Goal: Contribute content: Contribute content

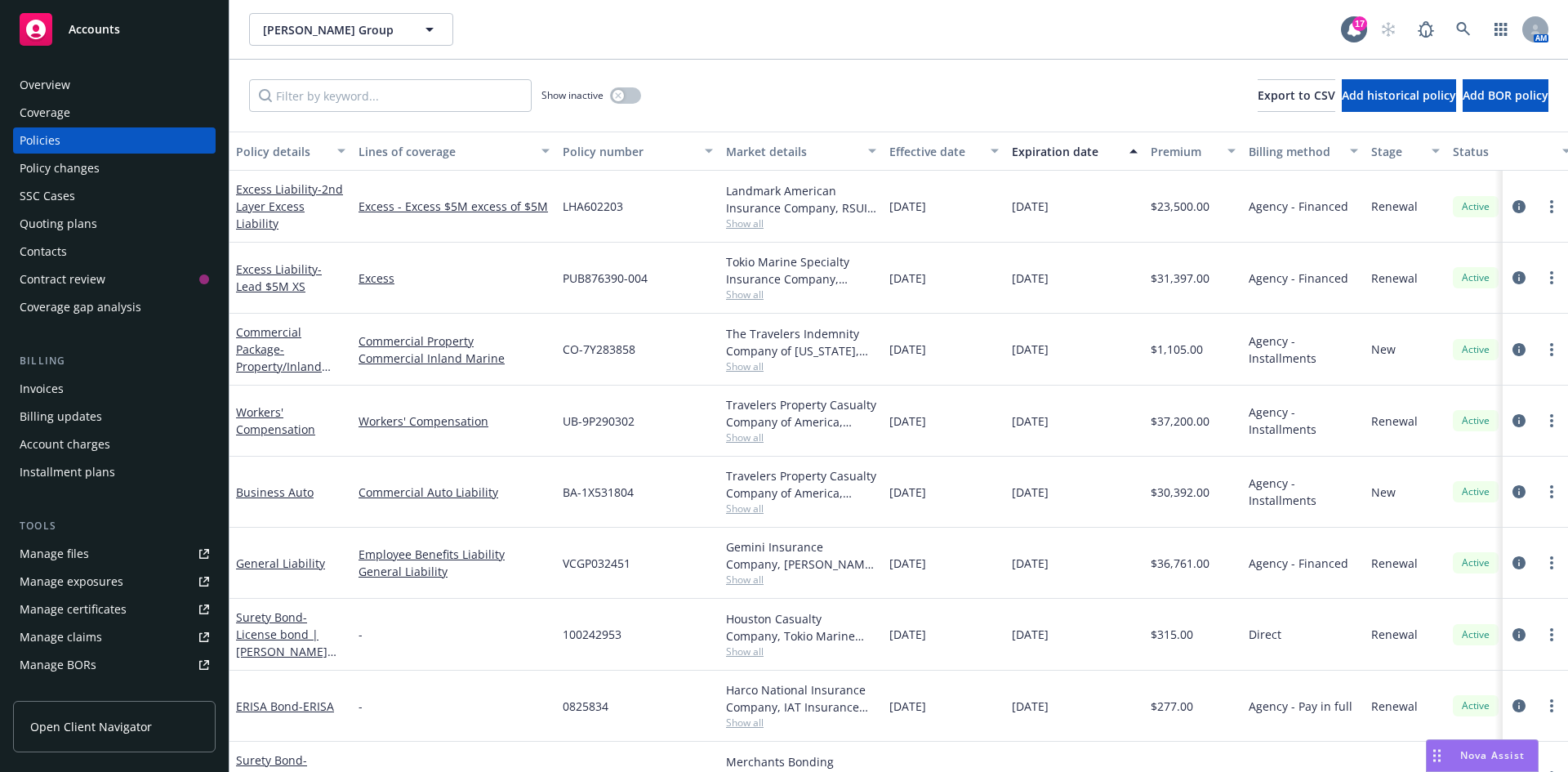
click at [100, 224] on div "Quoting plans" at bounding box center [114, 224] width 190 height 26
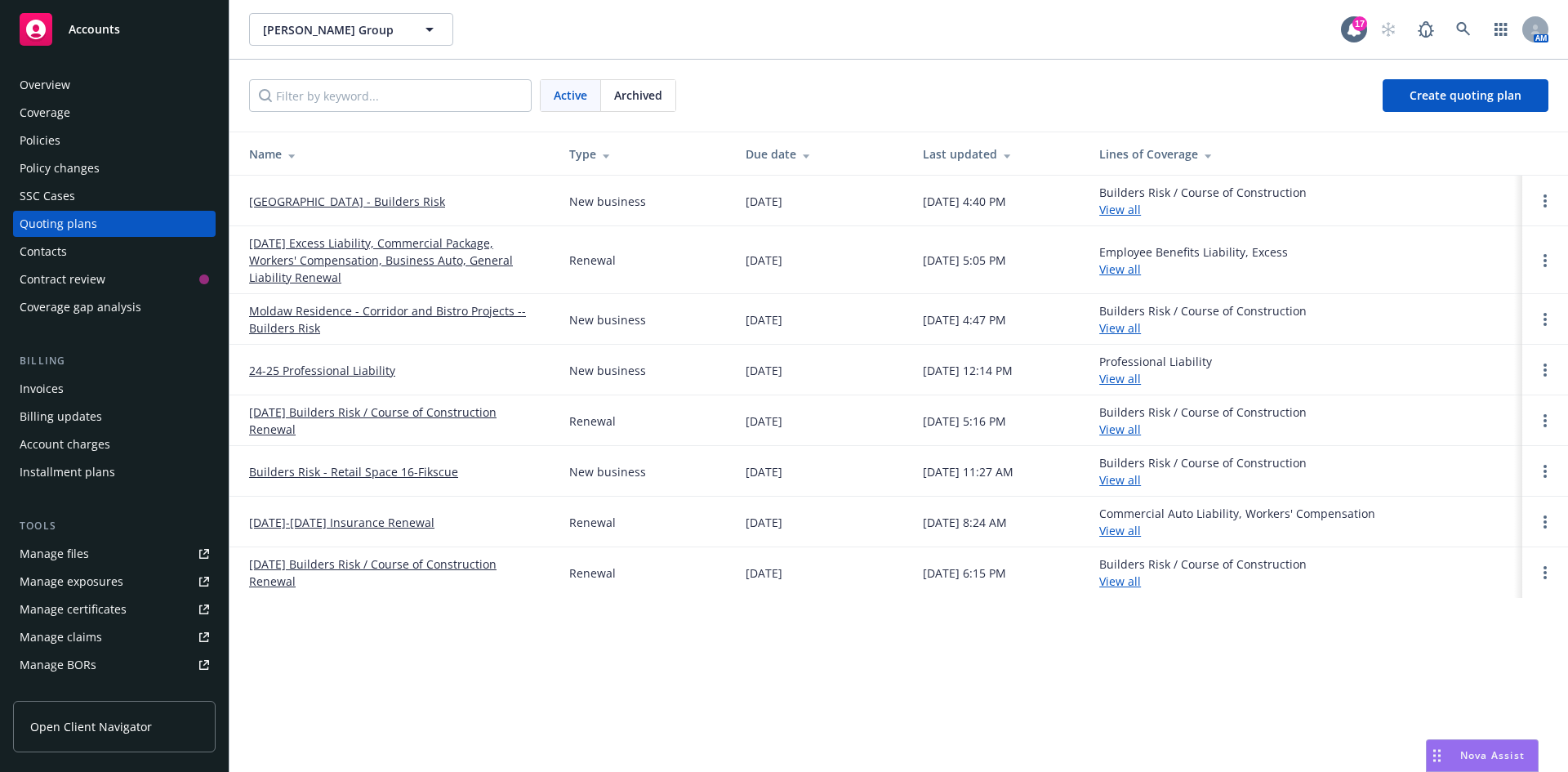
click at [374, 252] on link "[DATE] Excess Liability, Commercial Package, Workers' Compensation, Business Au…" at bounding box center [396, 260] width 294 height 51
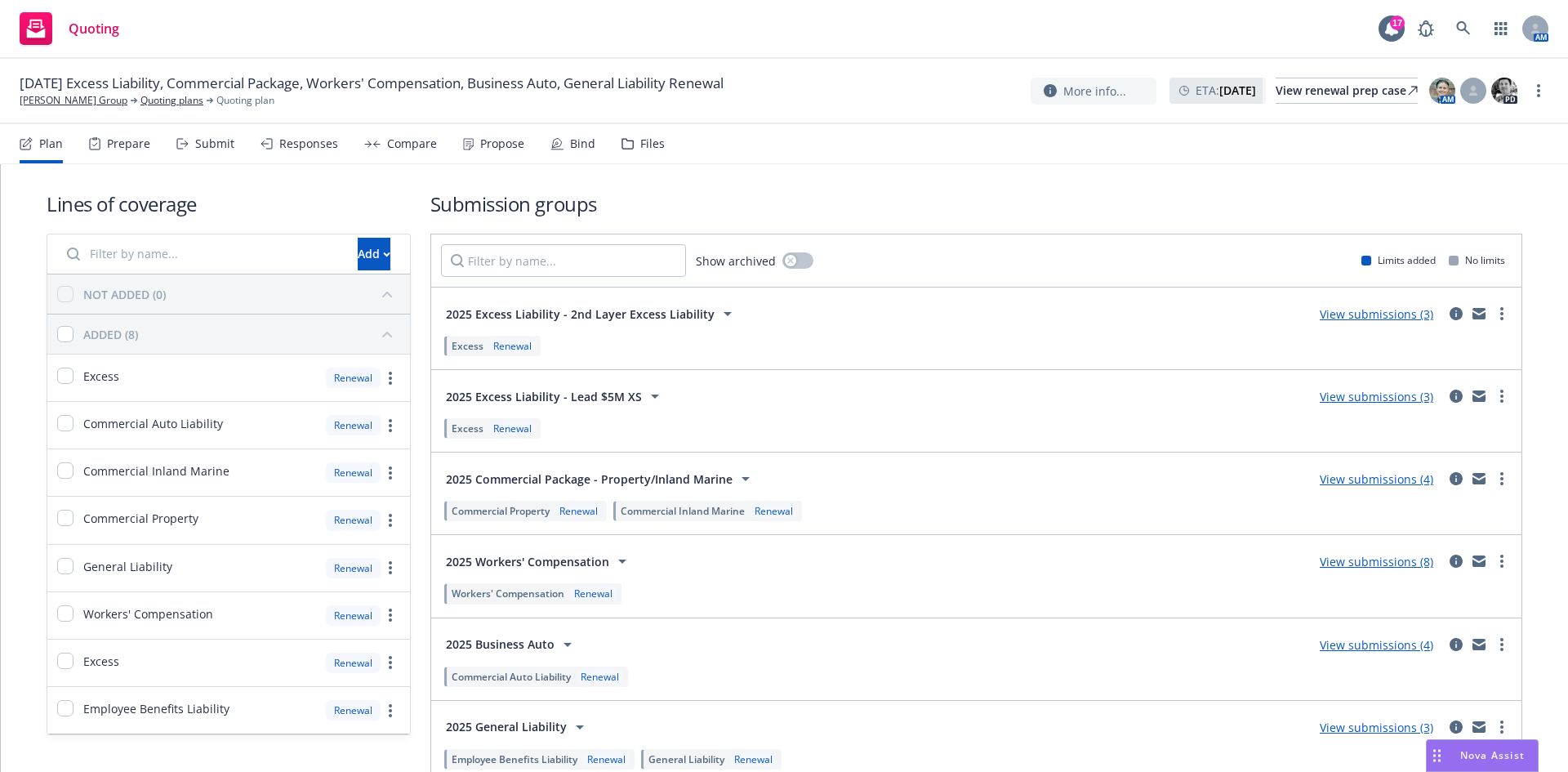
click at [645, 141] on div "Files" at bounding box center [652, 143] width 24 height 13
click at [1371, 568] on link "View submissions (8)" at bounding box center [1377, 561] width 114 height 15
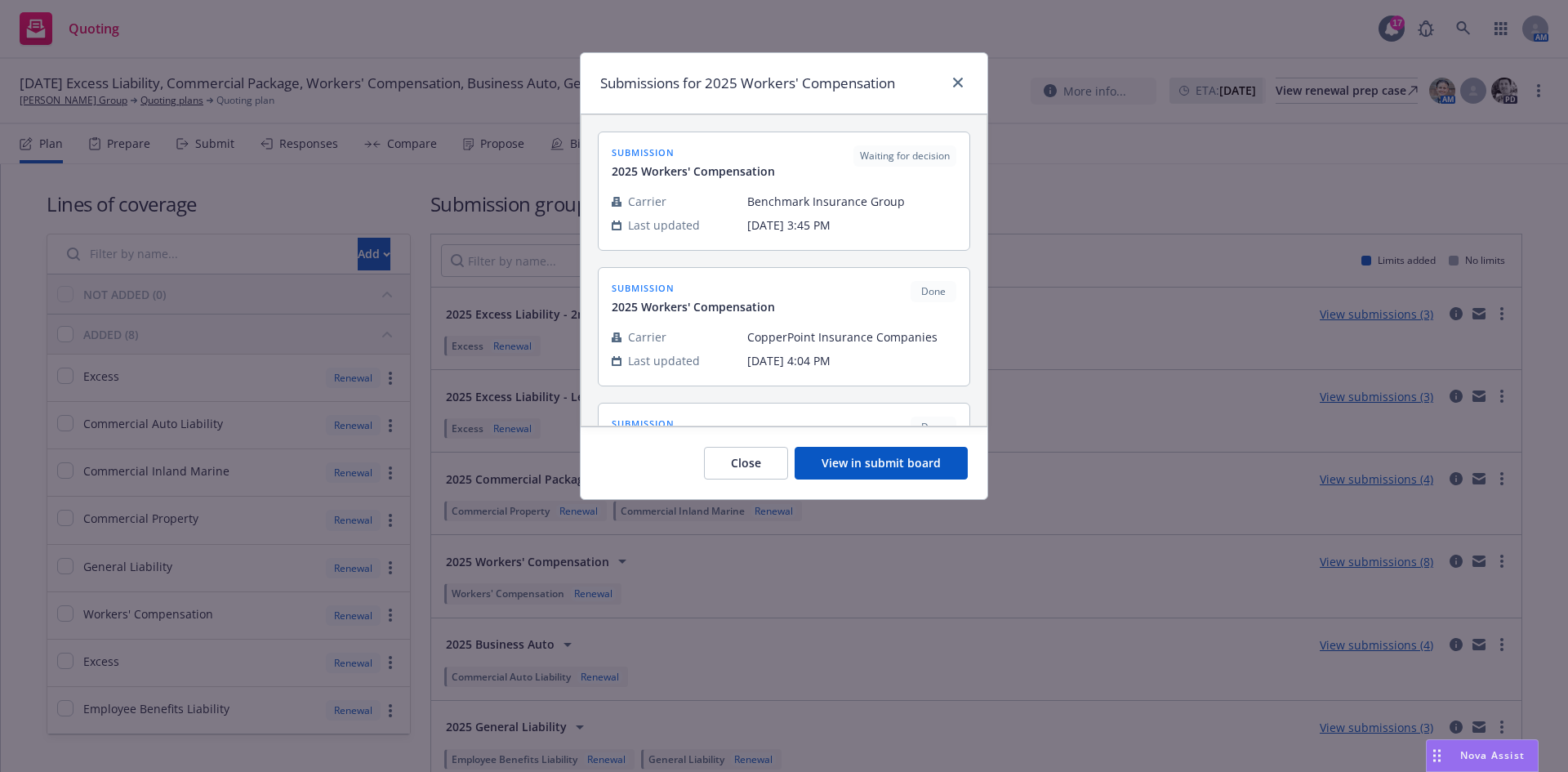
click at [908, 475] on button "View in submit board" at bounding box center [881, 463] width 173 height 33
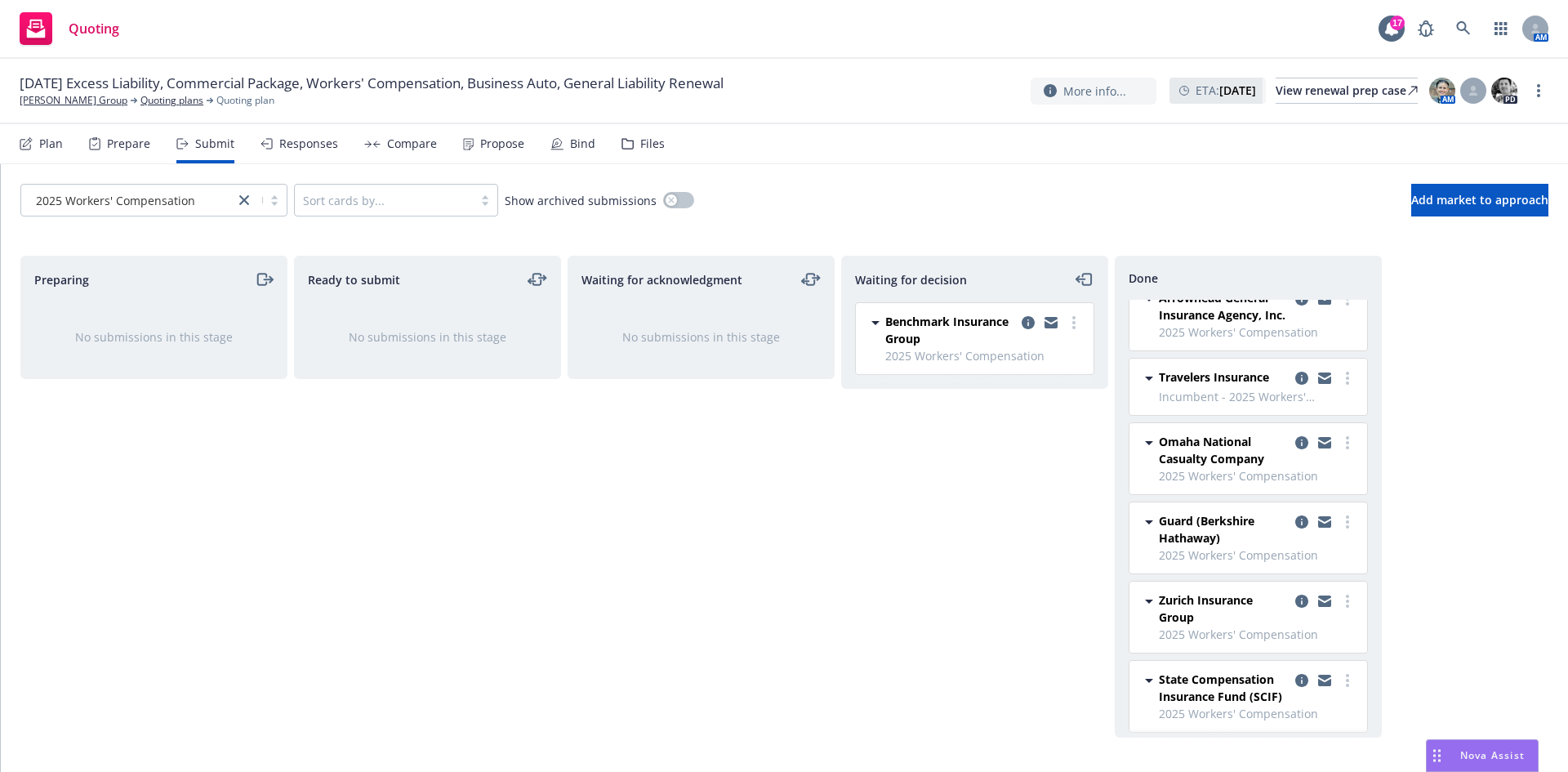
scroll to position [110, 0]
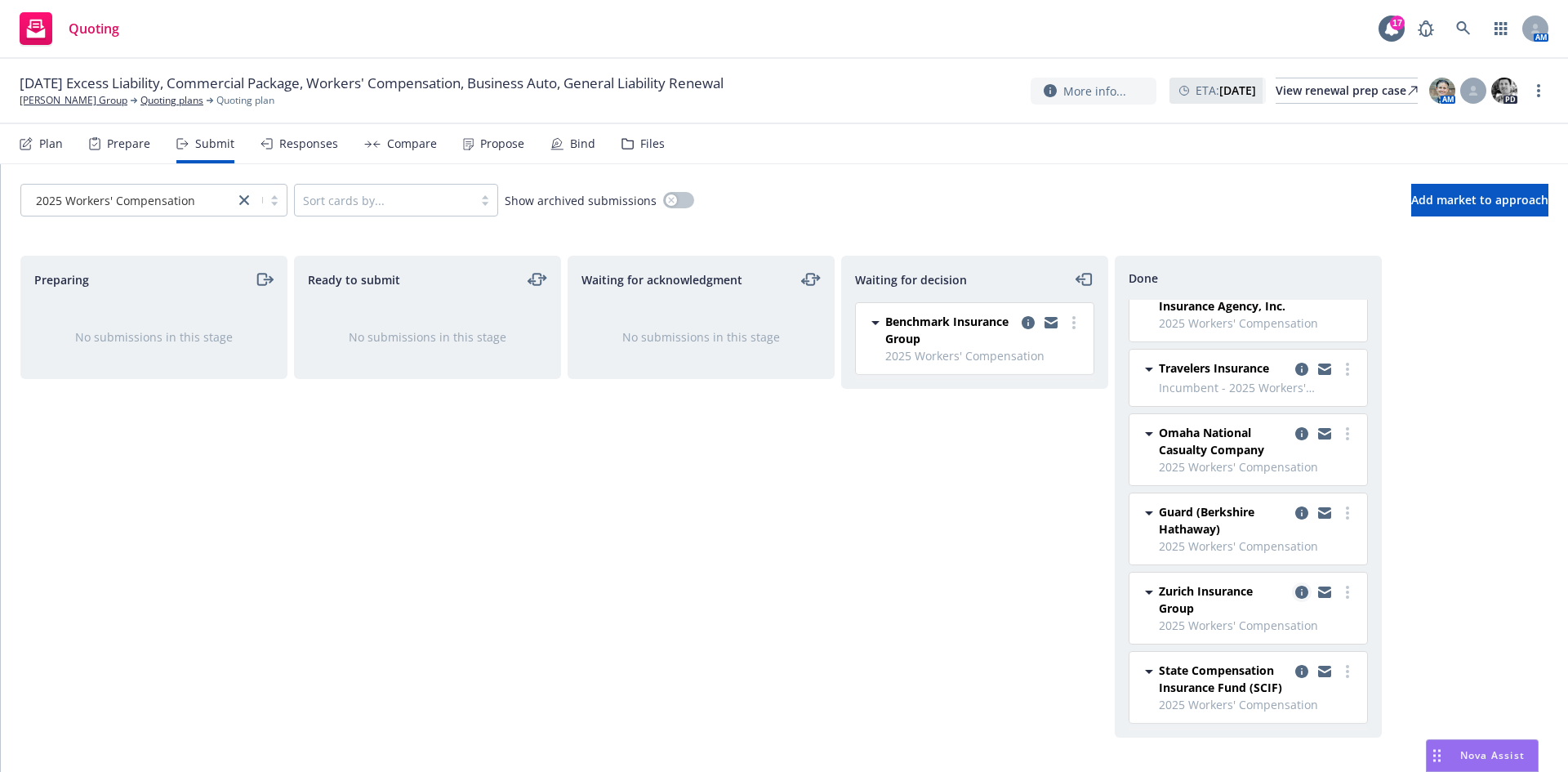
click at [1296, 595] on icon "copy logging email" at bounding box center [1301, 591] width 13 height 13
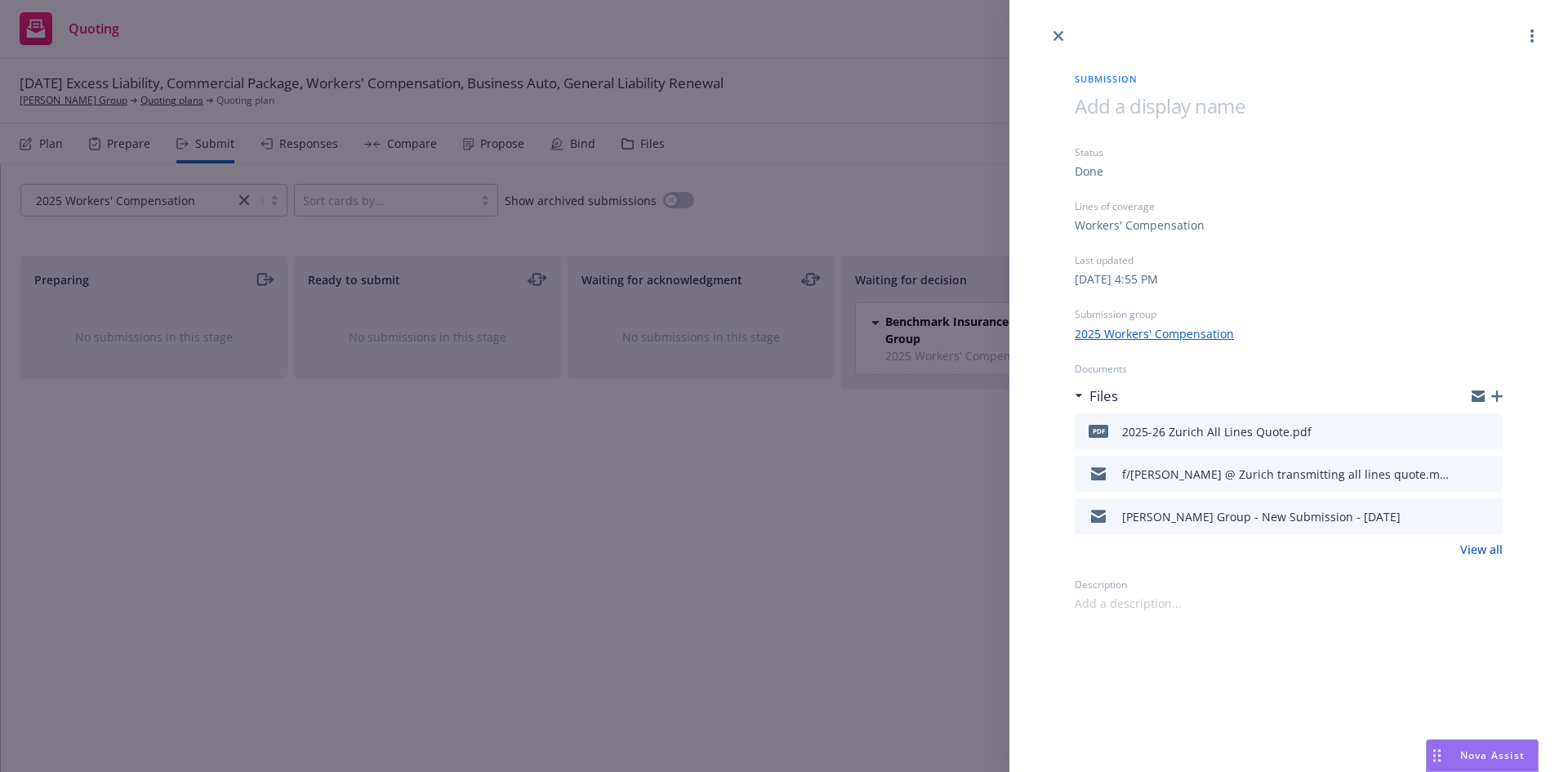
click at [1494, 395] on icon "button" at bounding box center [1497, 397] width 12 height 12
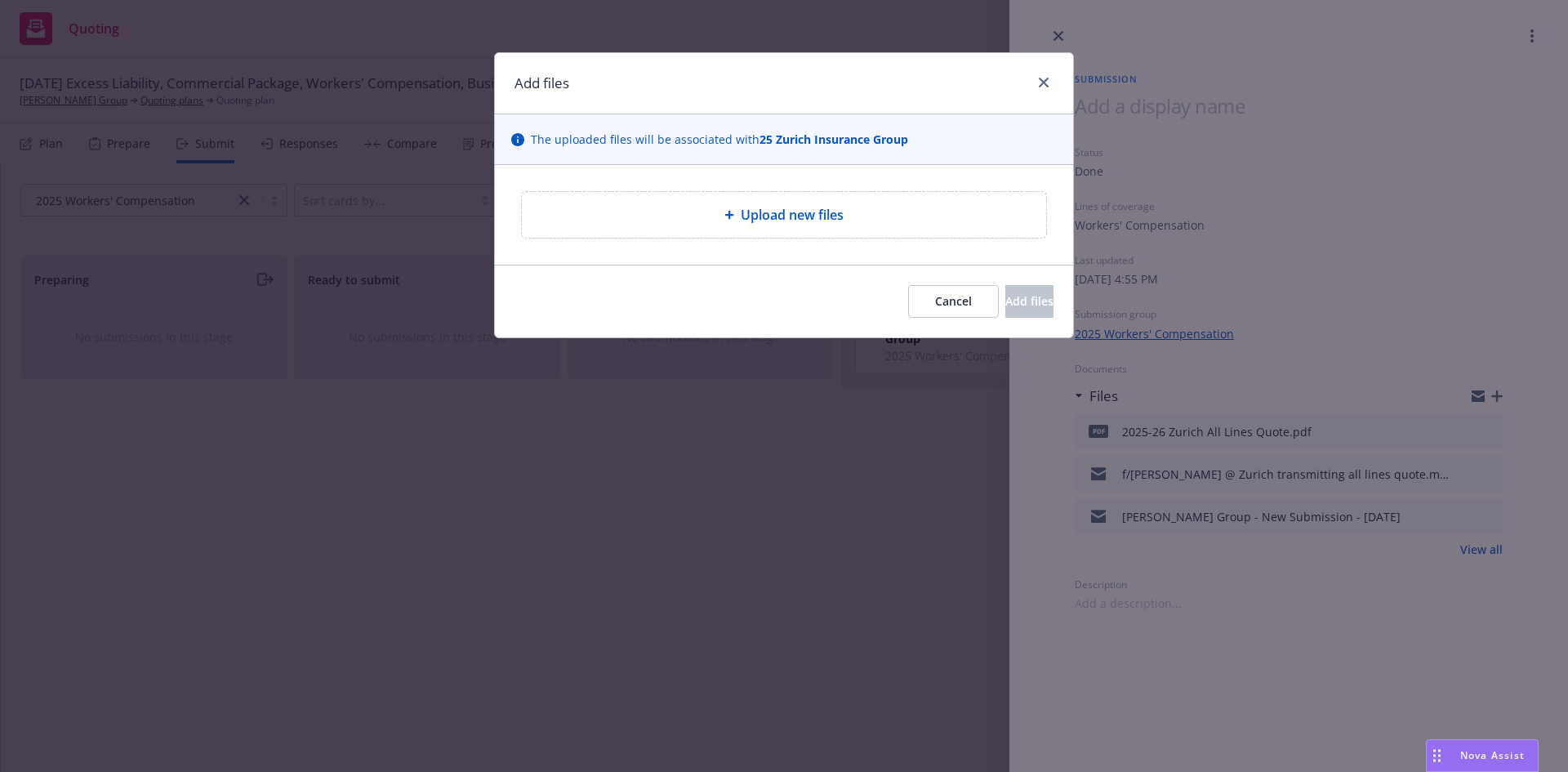
click at [1062, 39] on div "Add files The uploaded files will be associated with 25 Zurich Insurance Group …" at bounding box center [784, 386] width 1568 height 772
click at [1063, 36] on div "Add files The uploaded files will be associated with 25 Zurich Insurance Group …" at bounding box center [784, 386] width 1568 height 772
click at [908, 291] on button "Cancel" at bounding box center [953, 301] width 90 height 33
